Goal: Information Seeking & Learning: Find specific fact

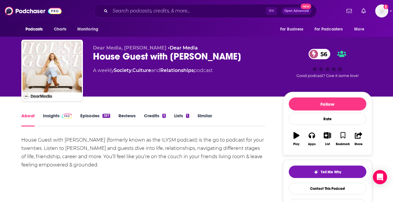
click at [172, 5] on div "⌘ K Open Advanced New" at bounding box center [205, 11] width 223 height 14
click at [173, 10] on input "Search podcasts, credits, & more..." at bounding box center [188, 10] width 156 height 9
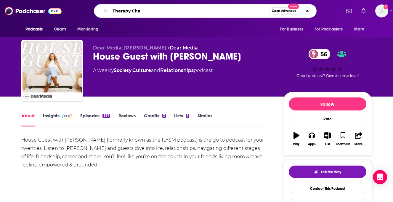
type input "Therapy Char"
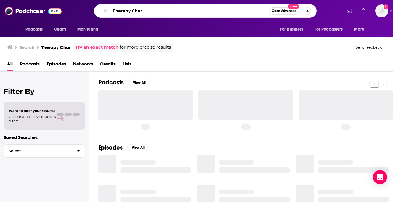
click at [160, 11] on input "Therapy Char" at bounding box center [189, 10] width 159 height 9
type input "Therapy Chat"
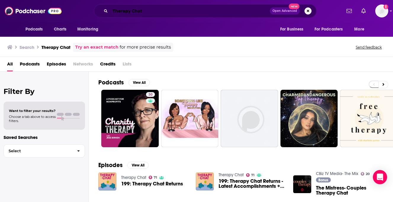
click at [152, 10] on input "Therapy Chat" at bounding box center [190, 10] width 160 height 9
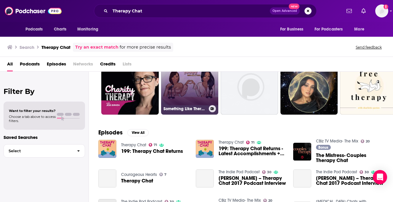
scroll to position [46, 0]
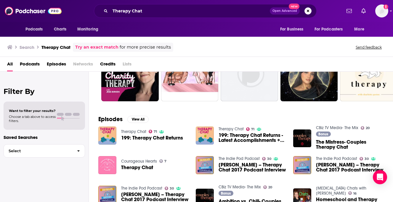
click at [125, 129] on div "Therapy Chat 71 199: Therapy Chat Returns" at bounding box center [152, 136] width 62 height 18
click at [114, 131] on img "199: Therapy Chat Returns" at bounding box center [107, 136] width 18 height 18
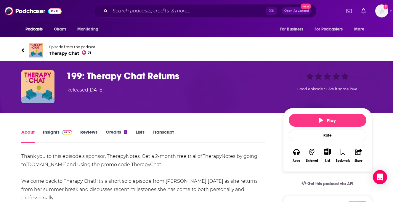
click at [53, 130] on link "Insights" at bounding box center [57, 136] width 29 height 14
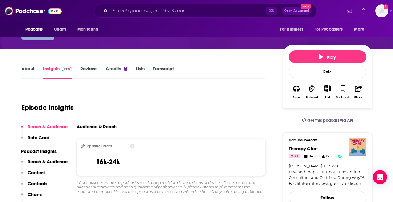
scroll to position [125, 0]
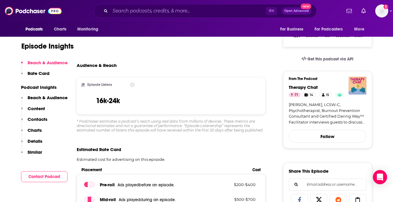
click at [37, 118] on p "Contacts" at bounding box center [38, 119] width 20 height 6
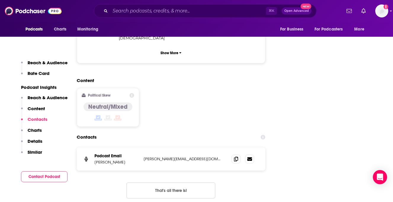
scroll to position [641, 0]
